Goal: Find specific page/section: Find specific page/section

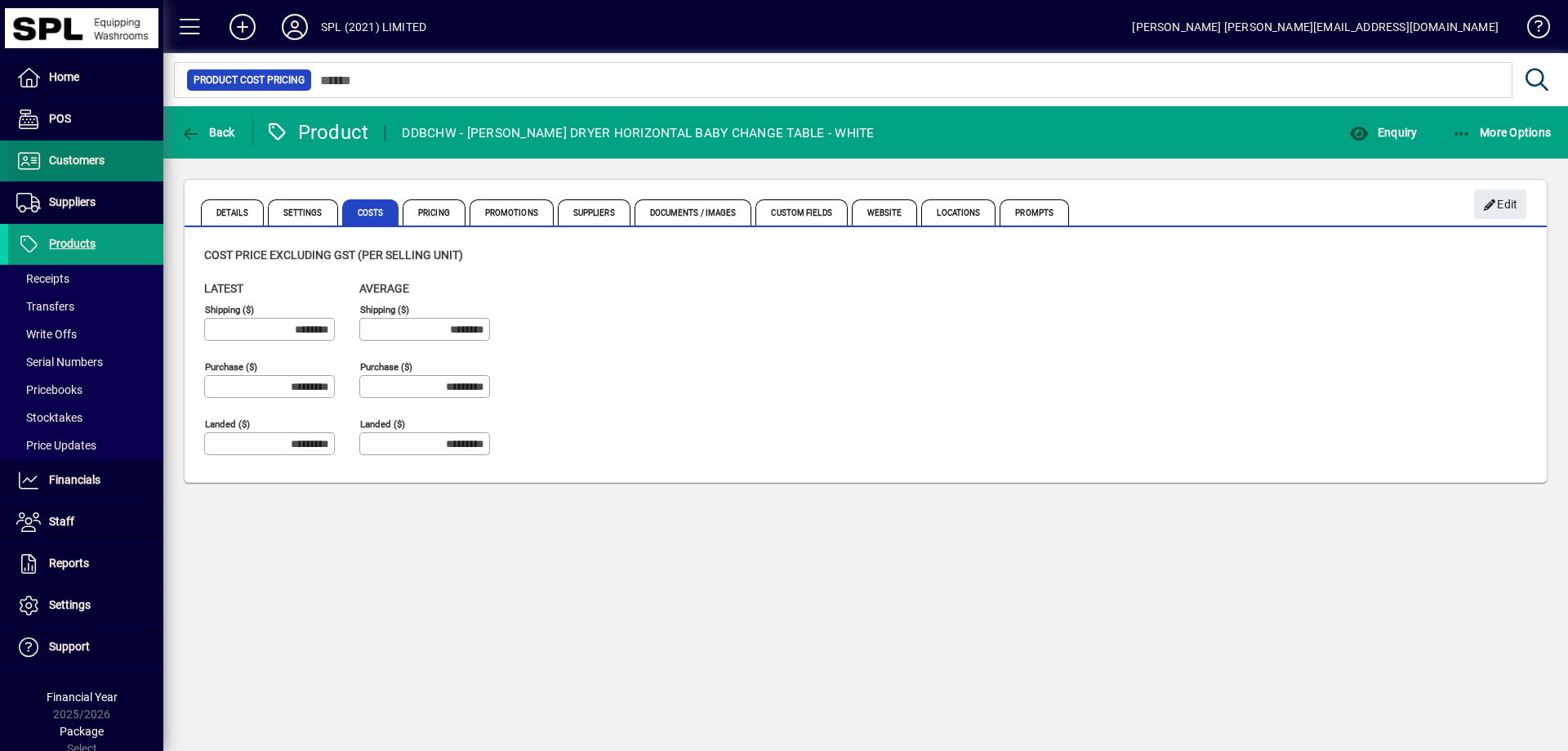
click at [84, 166] on span "Customers" at bounding box center [77, 160] width 56 height 13
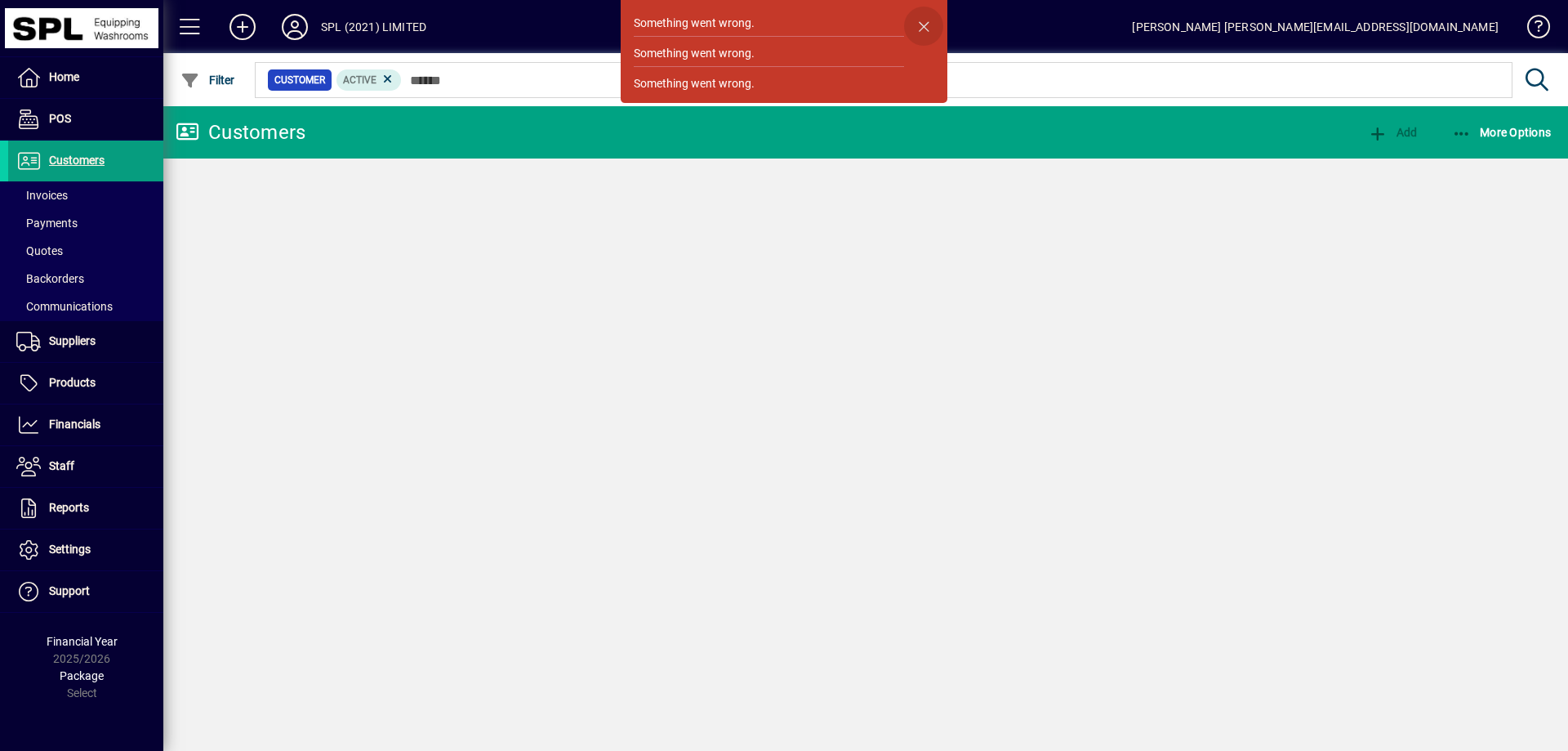
drag, startPoint x: 924, startPoint y: 21, endPoint x: 867, endPoint y: 48, distance: 63.1
click at [922, 20] on span "button" at bounding box center [924, 26] width 39 height 39
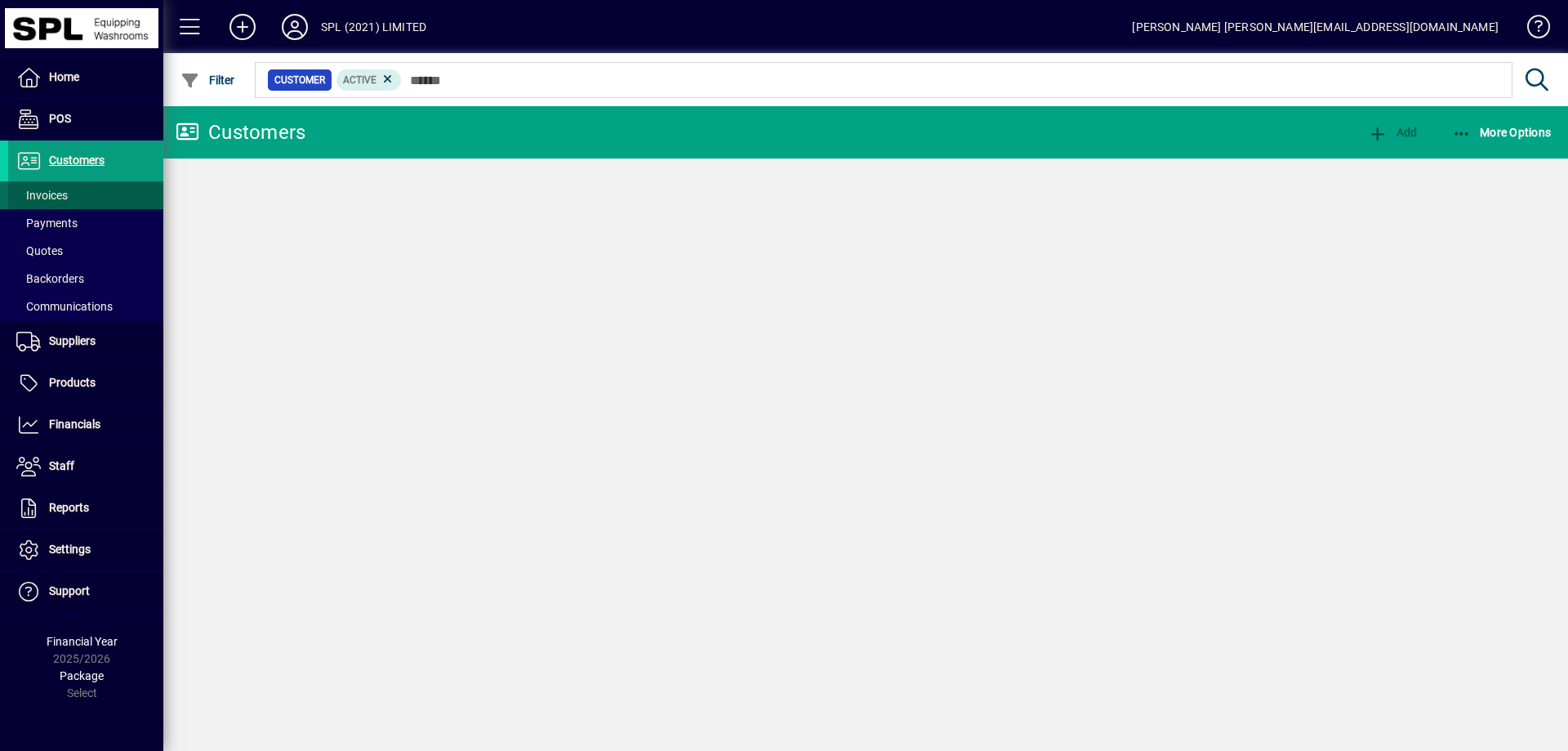
click at [68, 190] on span at bounding box center [86, 195] width 155 height 39
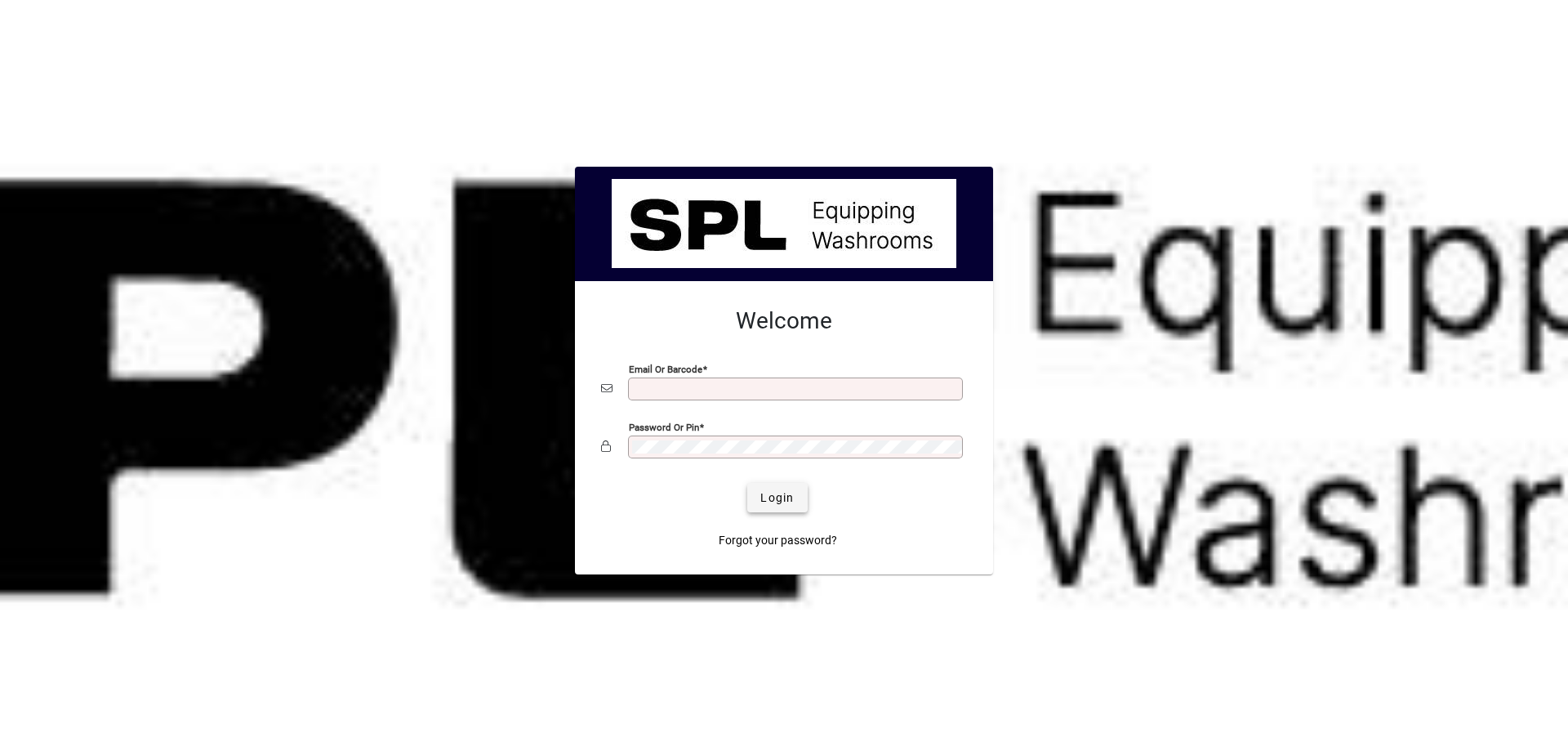
type input "**********"
click at [759, 503] on span "submit" at bounding box center [777, 498] width 60 height 39
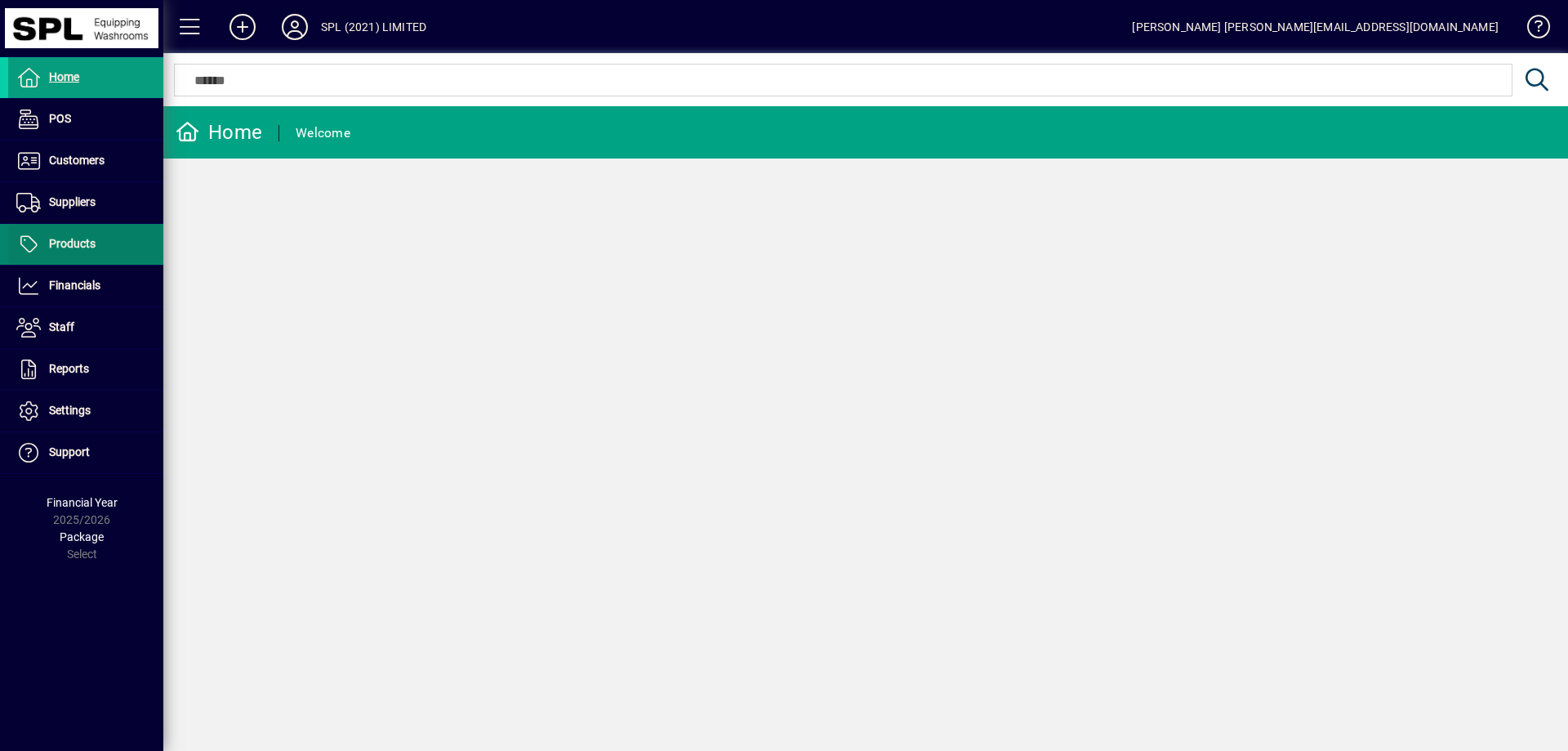
click at [115, 248] on span at bounding box center [86, 244] width 155 height 39
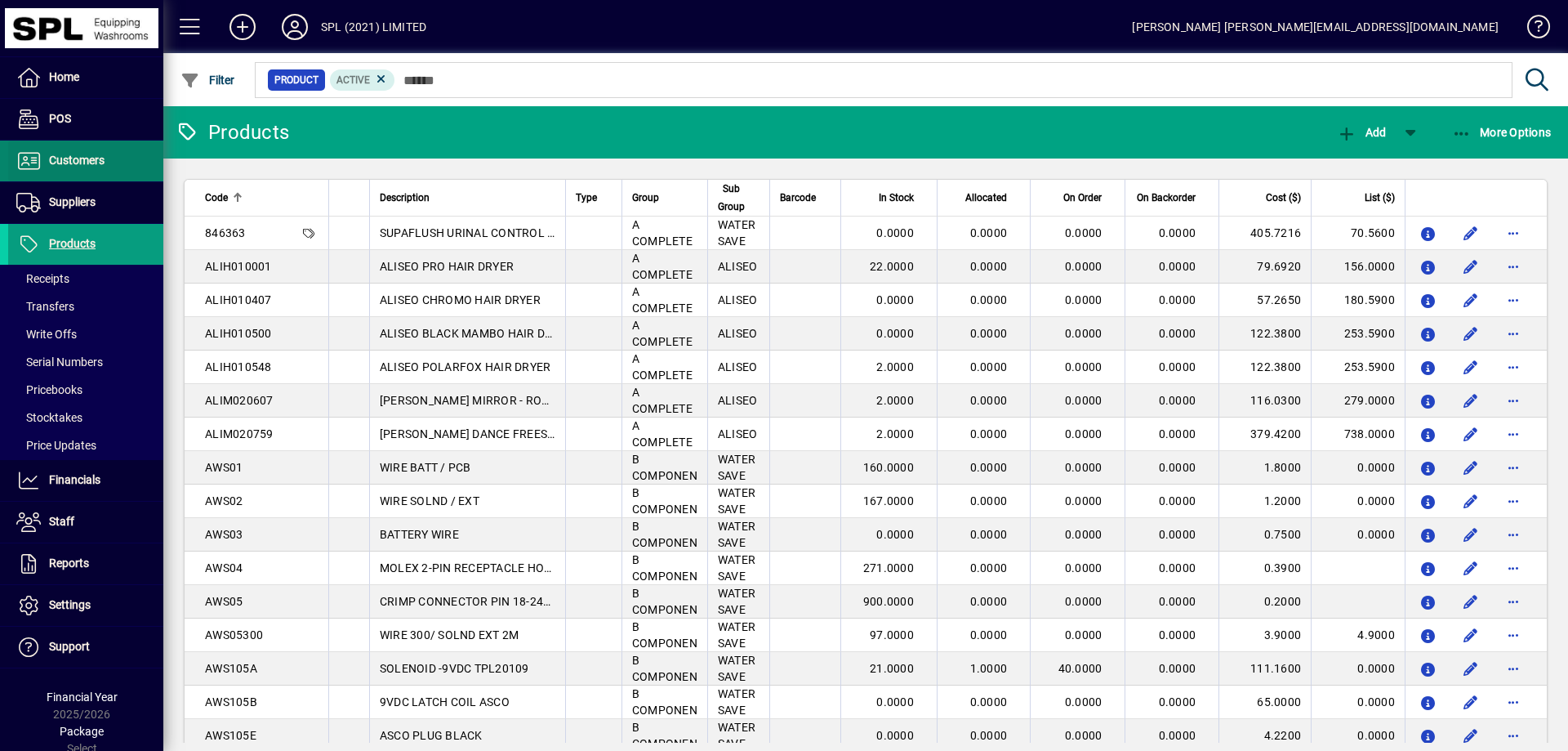
click at [91, 160] on span "Customers" at bounding box center [77, 160] width 56 height 13
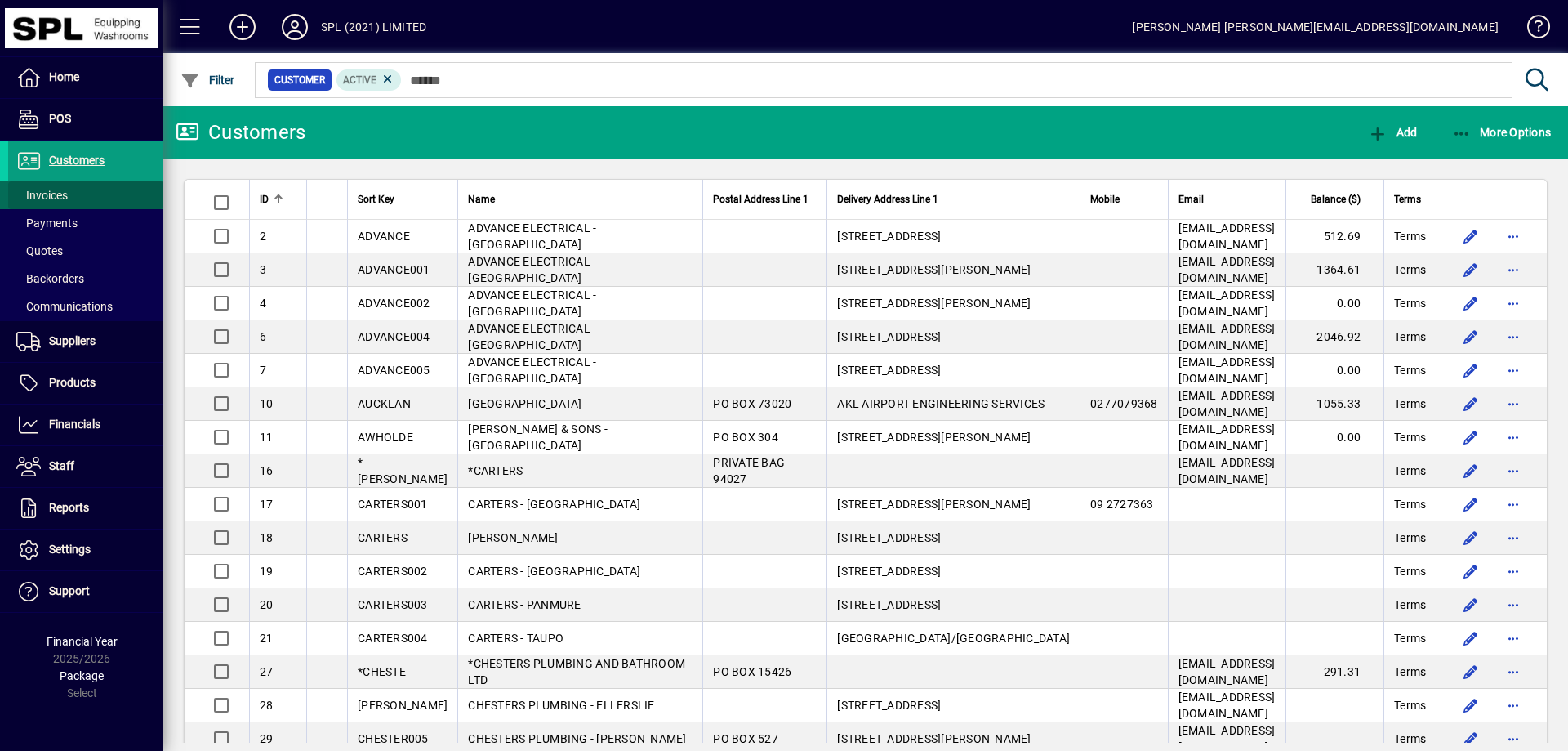
click at [59, 198] on span "Invoices" at bounding box center [41, 194] width 52 height 13
